Goal: Information Seeking & Learning: Learn about a topic

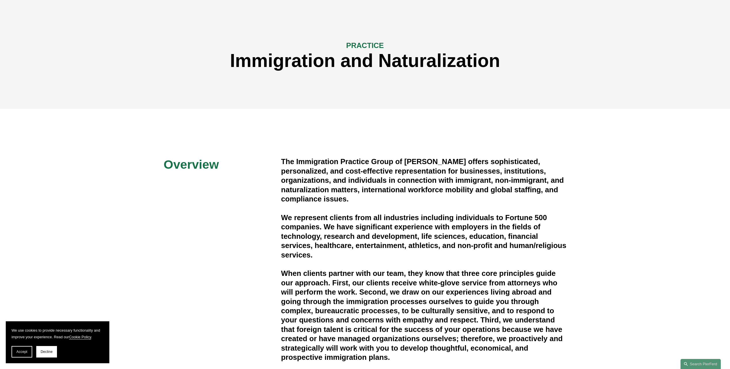
scroll to position [29, 0]
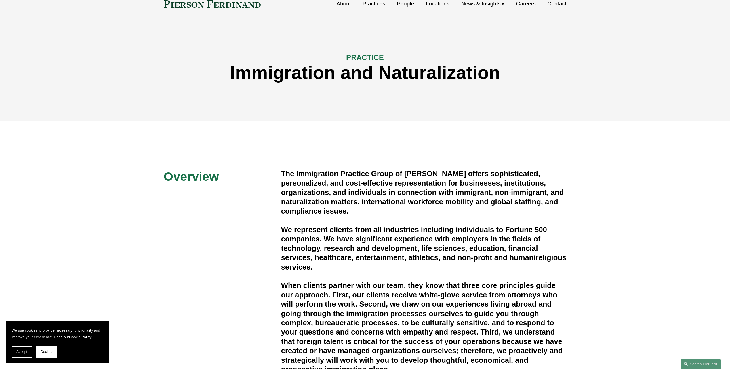
click at [378, 5] on link "Practices" at bounding box center [374, 3] width 23 height 11
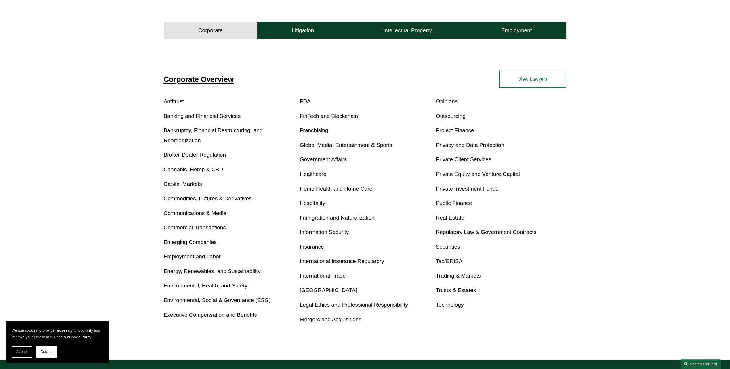
scroll to position [182, 0]
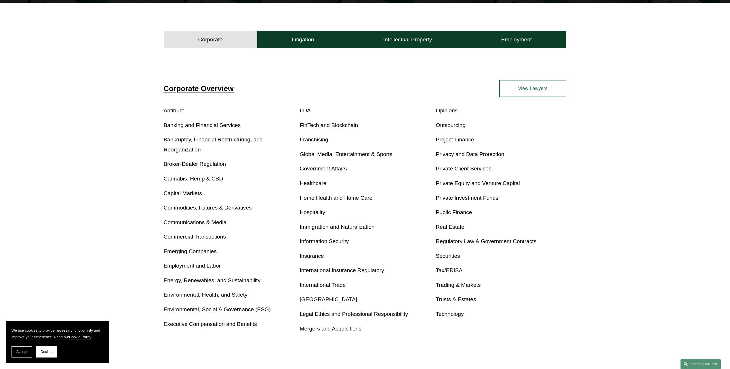
click at [184, 269] on link "Employment and Labor" at bounding box center [192, 266] width 57 height 6
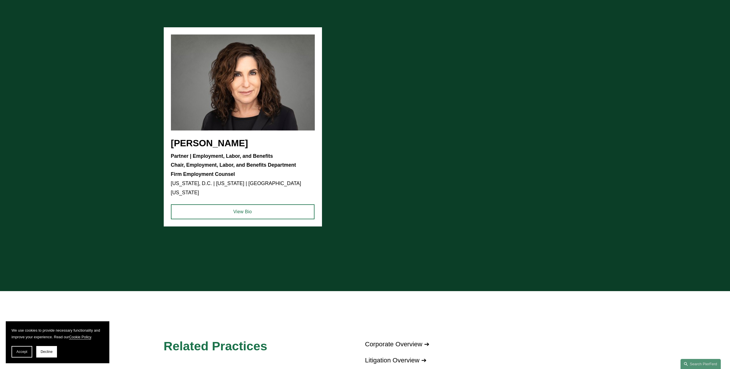
scroll to position [489, 0]
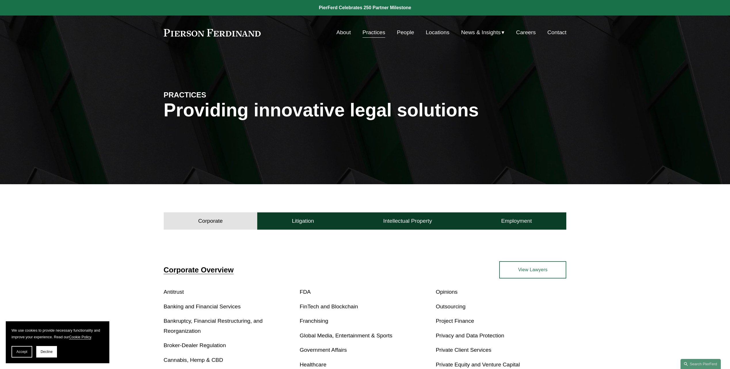
scroll to position [190, 0]
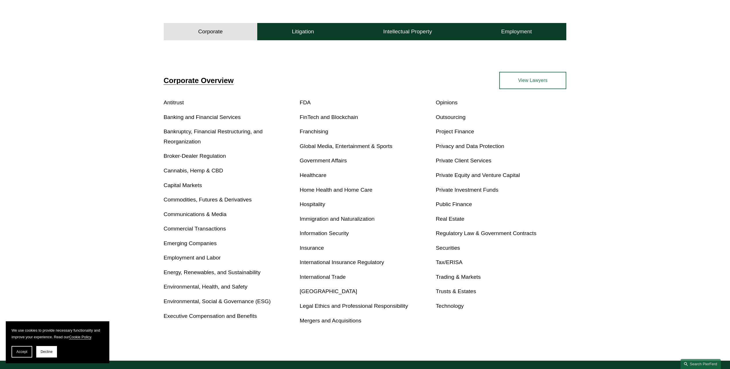
click at [461, 118] on link "Outsourcing" at bounding box center [451, 117] width 30 height 6
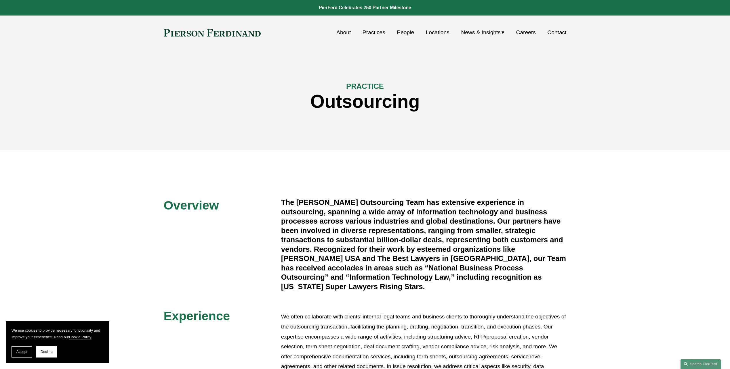
click at [334, 237] on h4 "The Pierson Ferdinand Outsourcing Team has extensive experience in outsourcing,…" at bounding box center [423, 245] width 285 height 94
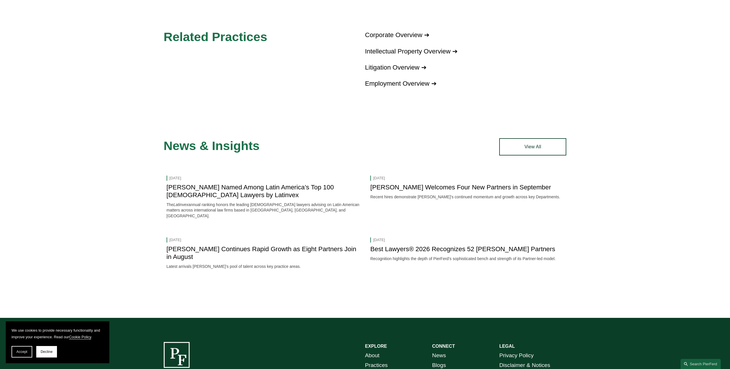
scroll to position [629, 0]
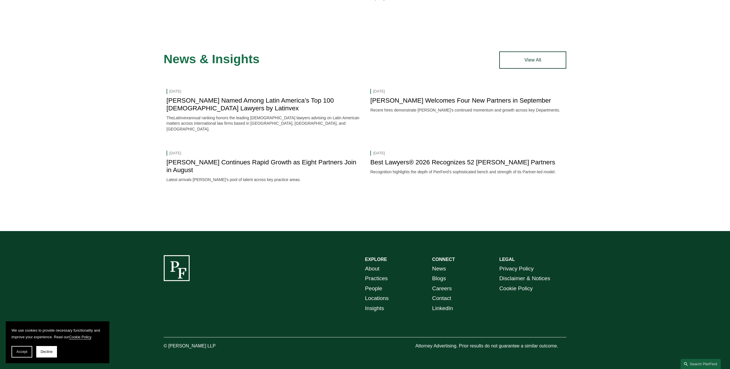
click at [529, 57] on link "View All" at bounding box center [532, 60] width 67 height 17
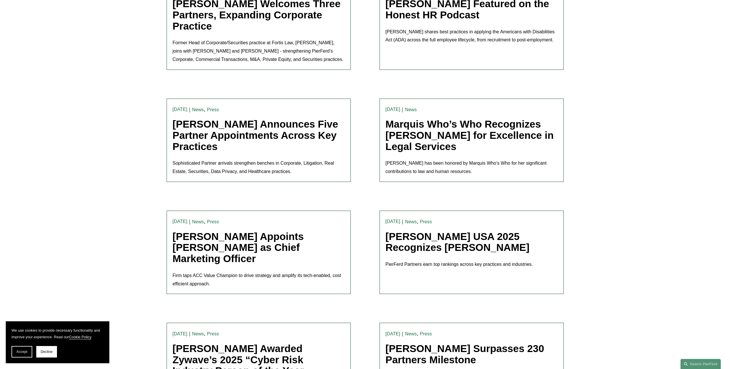
scroll to position [806, 0]
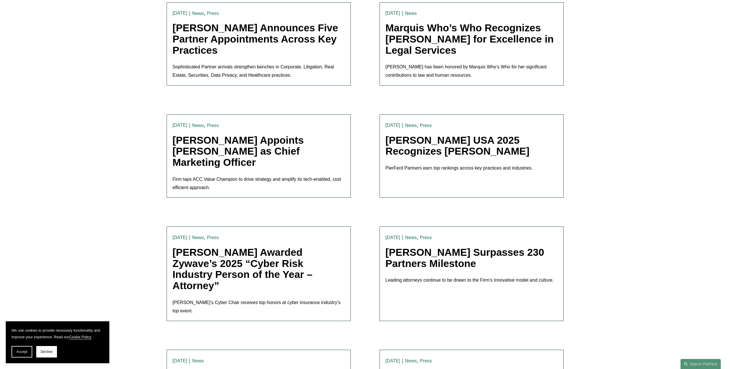
click at [464, 22] on link "Marquis Who’s Who Recognizes [PERSON_NAME] for Excellence in Legal Services" at bounding box center [470, 38] width 168 height 33
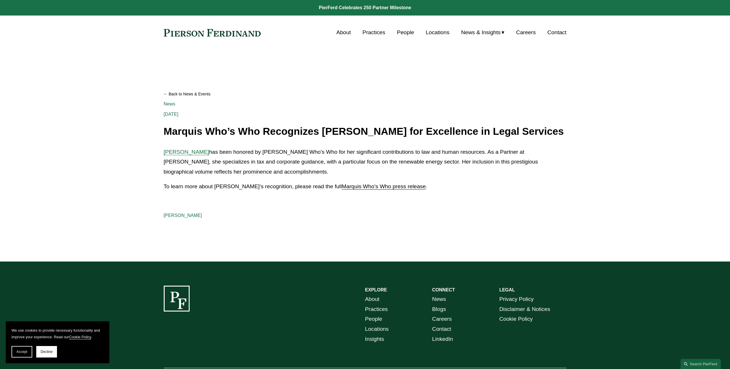
click at [343, 180] on div "[PERSON_NAME] has been honored by Marquis Who's Who for her significant contrib…" at bounding box center [365, 169] width 403 height 44
click at [342, 184] on link "Marquis Who’s Who press release" at bounding box center [384, 187] width 84 height 6
click at [202, 251] on article "Back to News & Events Marquis Who’s Who Recognizes [PERSON_NAME] for Excellence…" at bounding box center [365, 156] width 730 height 212
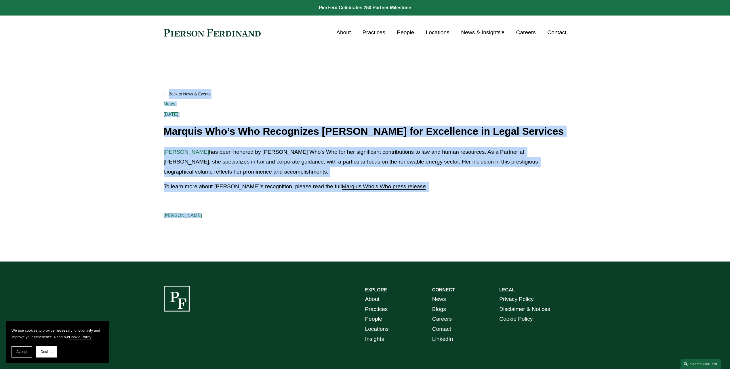
drag, startPoint x: 212, startPoint y: 226, endPoint x: 154, endPoint y: 53, distance: 182.5
click at [154, 53] on article "Back to News & Events Marquis Who’s Who Recognizes [PERSON_NAME] for Excellence…" at bounding box center [365, 156] width 730 height 212
drag, startPoint x: 154, startPoint y: 53, endPoint x: 136, endPoint y: 92, distance: 43.1
click at [136, 92] on article "Back to News & Events Marquis Who’s Who Recognizes [PERSON_NAME] for Excellence…" at bounding box center [365, 156] width 730 height 212
